Goal: Find specific page/section: Find specific page/section

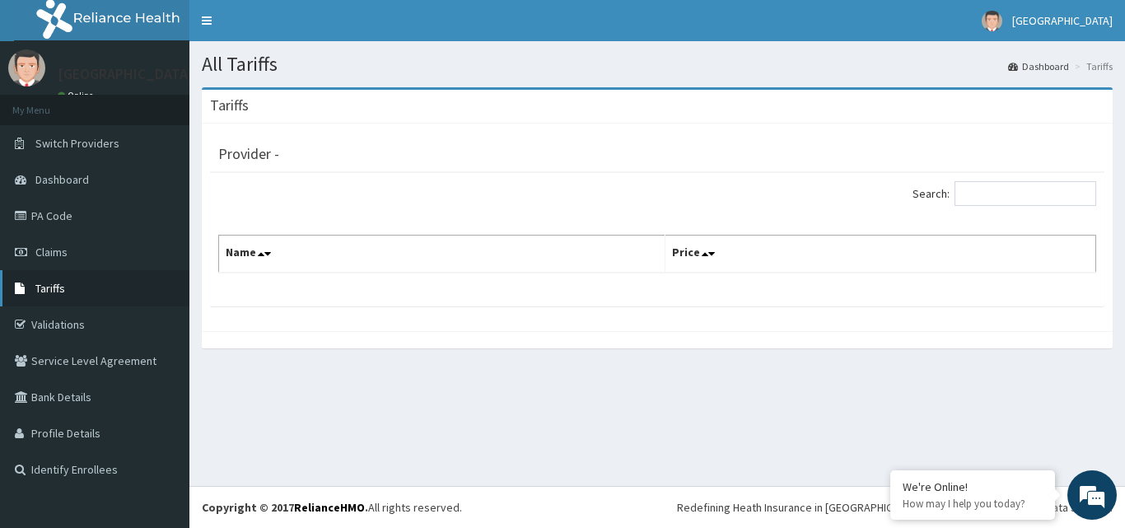
click at [94, 300] on link "Tariffs" at bounding box center [94, 288] width 189 height 36
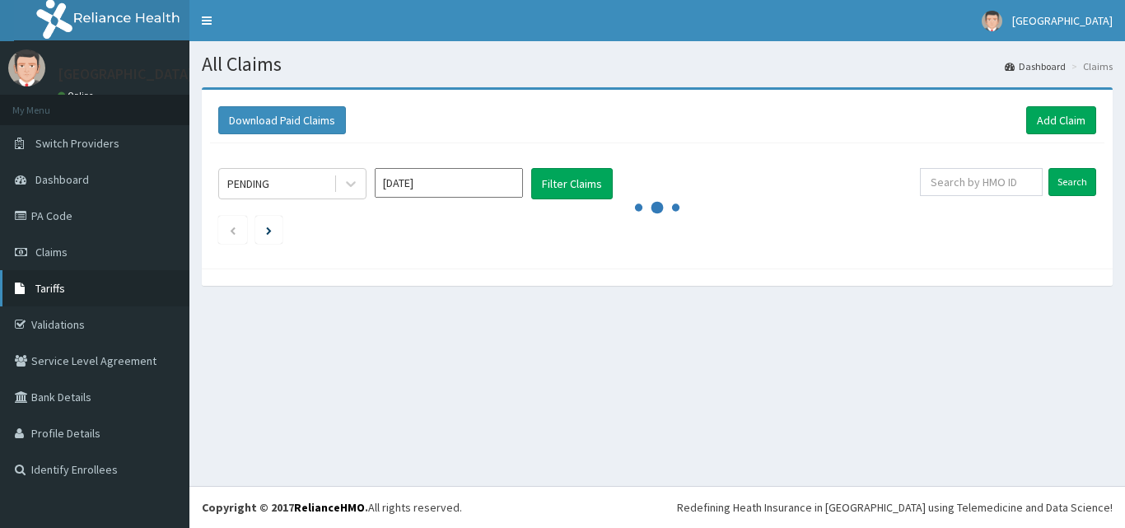
click at [108, 301] on link "Tariffs" at bounding box center [94, 288] width 189 height 36
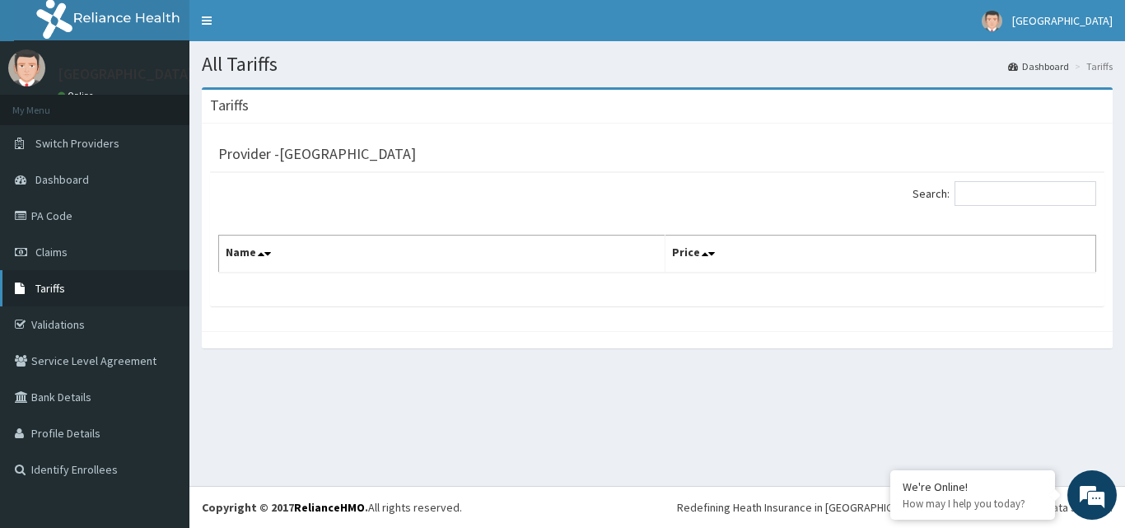
click at [100, 298] on link "Tariffs" at bounding box center [94, 288] width 189 height 36
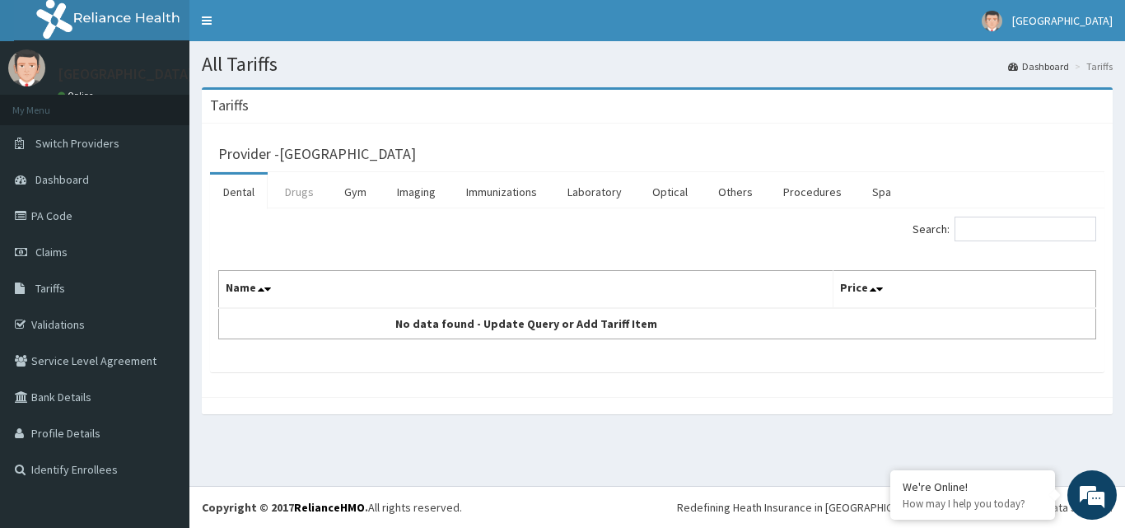
click at [300, 191] on link "Drugs" at bounding box center [299, 192] width 55 height 35
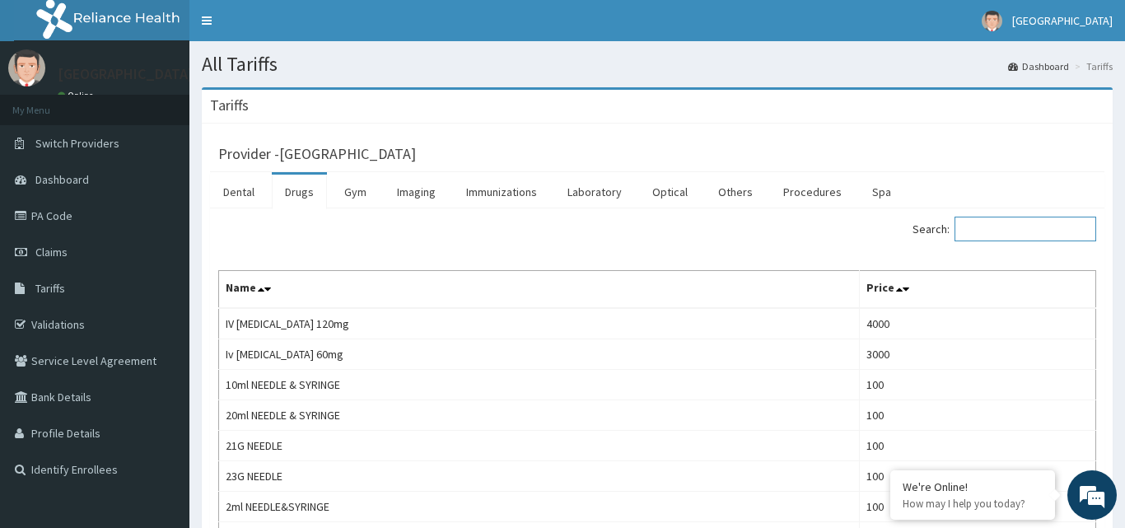
click at [1001, 236] on input "Search:" at bounding box center [1025, 229] width 142 height 25
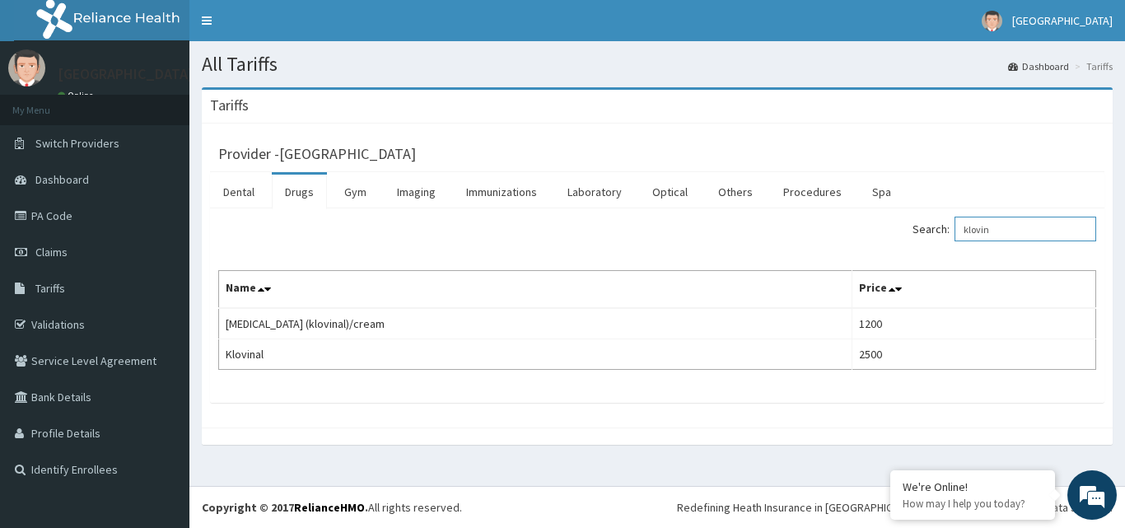
type input "klovina"
